Goal: Check status: Check status

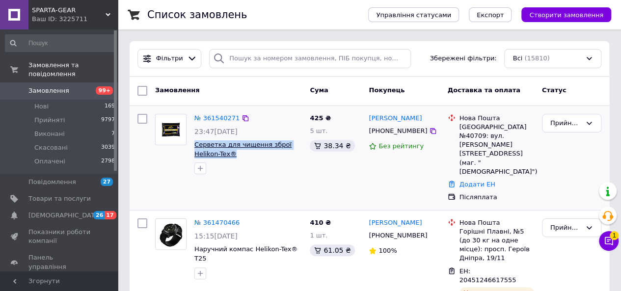
drag, startPoint x: 235, startPoint y: 153, endPoint x: 195, endPoint y: 146, distance: 40.4
click at [195, 146] on span "Серветка для чищення зброї Helikon-Tex®" at bounding box center [248, 149] width 108 height 18
copy span "Серветка для чищення зброї Helikon-Tex®"
click at [430, 130] on icon at bounding box center [433, 131] width 6 height 6
click at [429, 130] on icon at bounding box center [433, 131] width 8 height 8
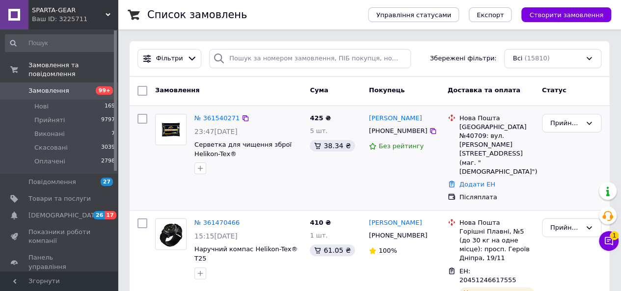
drag, startPoint x: 422, startPoint y: 118, endPoint x: 370, endPoint y: 109, distance: 52.5
click at [370, 109] on div "№ 361540271 23:47[DATE] Серветка для чищення зброї Helikon-Tex® 425 ₴ 5 шт. 38.…" at bounding box center [370, 158] width 480 height 104
copy link "[PERSON_NAME]"
click at [429, 133] on icon at bounding box center [433, 131] width 8 height 8
drag, startPoint x: 456, startPoint y: 126, endPoint x: 527, endPoint y: 127, distance: 71.2
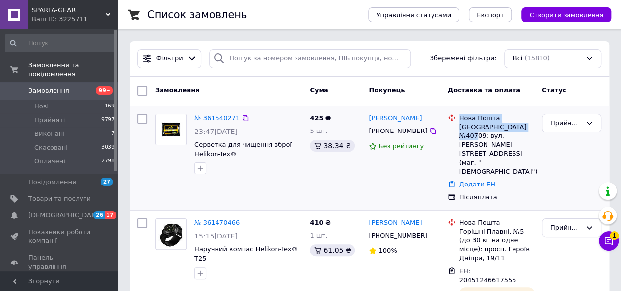
click at [527, 127] on div "[GEOGRAPHIC_DATA] №40709: вул. [PERSON_NAME][STREET_ADDRESS] (маг. "[DEMOGRAPHI…" at bounding box center [491, 145] width 90 height 62
click at [527, 127] on div "[GEOGRAPHIC_DATA] №40709: вул. [PERSON_NAME][STREET_ADDRESS] (маг. "[DEMOGRAPHI…" at bounding box center [497, 150] width 75 height 54
drag, startPoint x: 460, startPoint y: 123, endPoint x: 526, endPoint y: 127, distance: 65.9
click at [526, 127] on div "[GEOGRAPHIC_DATA] №40709: вул. [PERSON_NAME][STREET_ADDRESS] (маг. "[DEMOGRAPHI…" at bounding box center [497, 150] width 75 height 54
copy div "Софіївська Борщагівка"
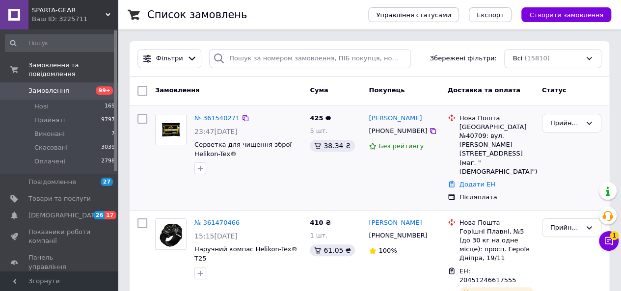
click at [510, 135] on div "[GEOGRAPHIC_DATA] №40709: вул. [PERSON_NAME][STREET_ADDRESS] (маг. "[DEMOGRAPHI…" at bounding box center [497, 150] width 75 height 54
copy div "40709"
click at [461, 181] on link "Додати ЕН" at bounding box center [478, 184] width 36 height 7
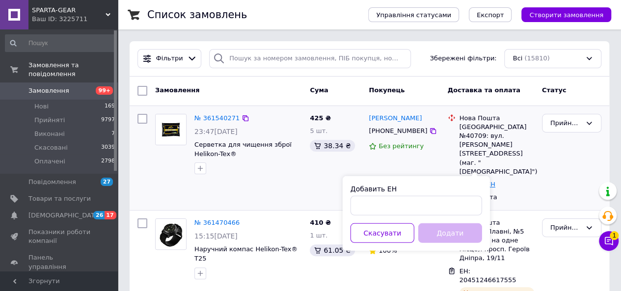
click at [465, 181] on link "Додати ЕН" at bounding box center [478, 184] width 36 height 7
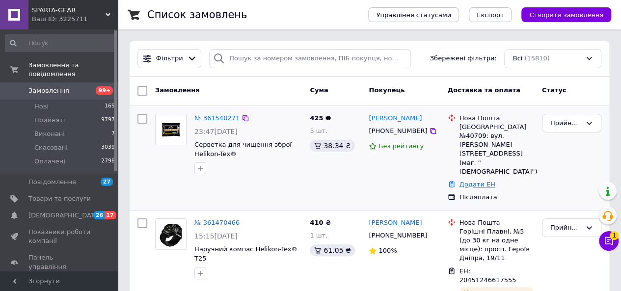
click at [472, 181] on link "Додати ЕН" at bounding box center [478, 184] width 36 height 7
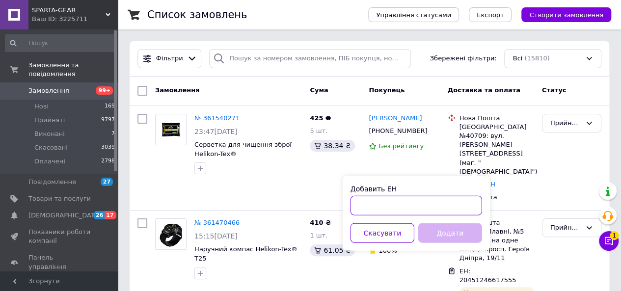
click at [396, 204] on input "Добавить ЕН" at bounding box center [417, 206] width 132 height 20
paste input "20451247319685"
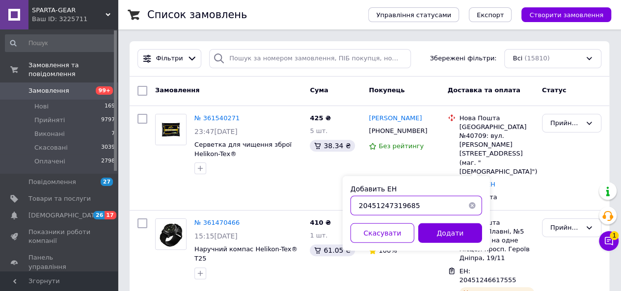
type input "20451247319685"
click at [422, 221] on div "Добавить ЕН 20451247319685 Скасувати Додати" at bounding box center [416, 213] width 147 height 75
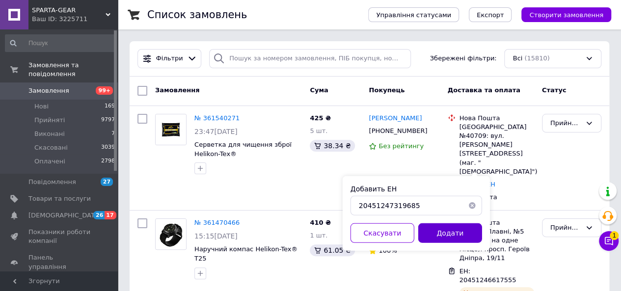
click at [428, 228] on button "Додати" at bounding box center [450, 233] width 64 height 20
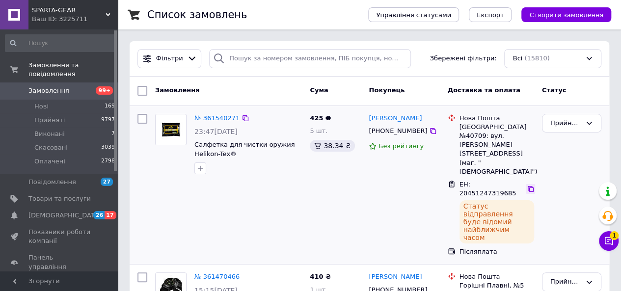
click at [528, 186] on icon at bounding box center [531, 189] width 6 height 6
